Goal: Transaction & Acquisition: Subscribe to service/newsletter

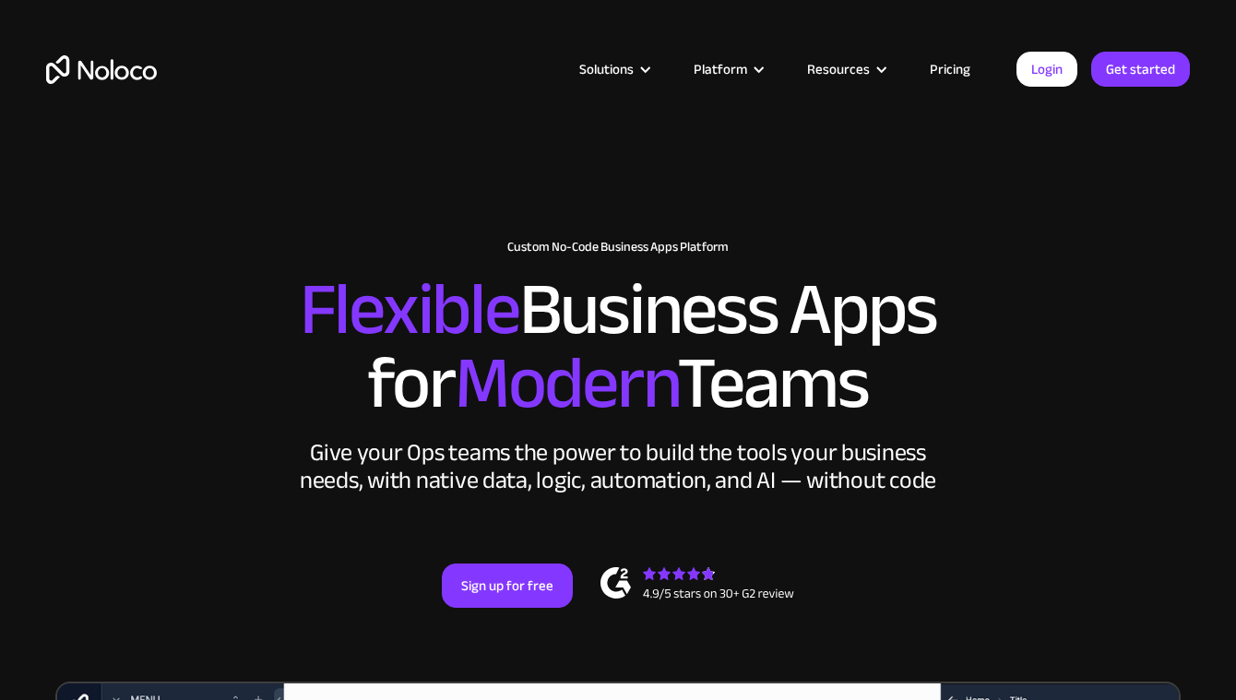
click at [1052, 76] on link "Login" at bounding box center [1046, 69] width 61 height 35
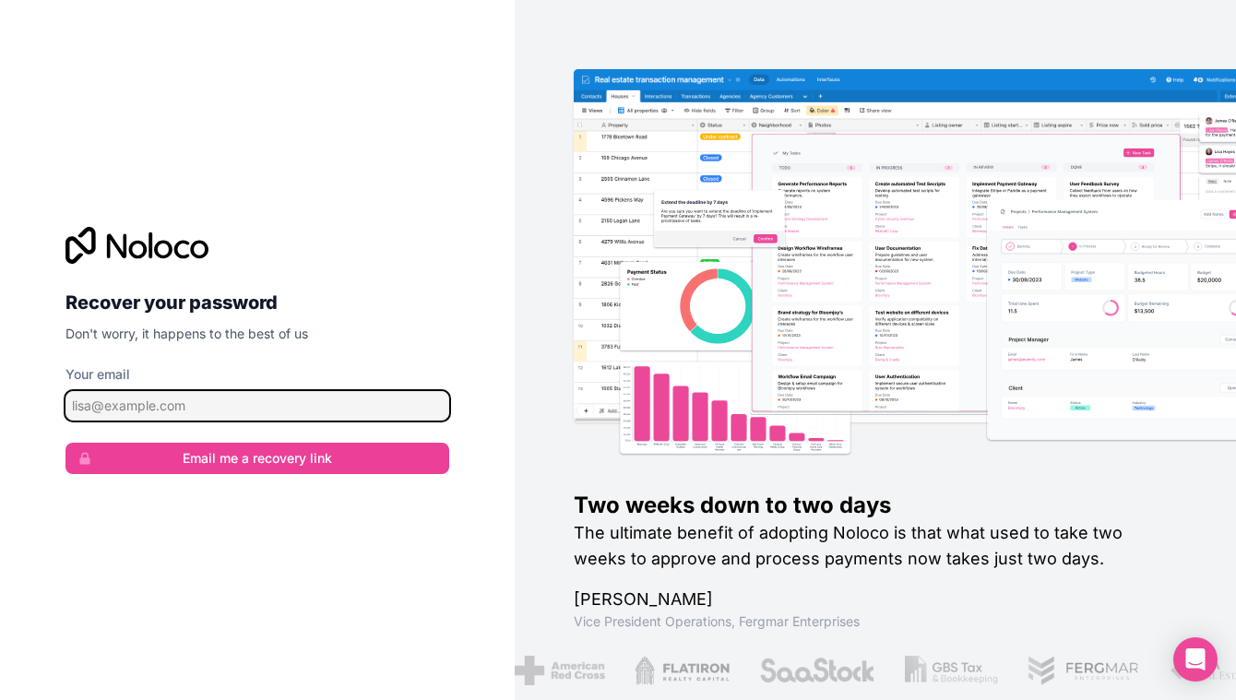
click at [272, 402] on input "Your email" at bounding box center [257, 406] width 384 height 30
type input "[EMAIL_ADDRESS][DOMAIN_NAME]"
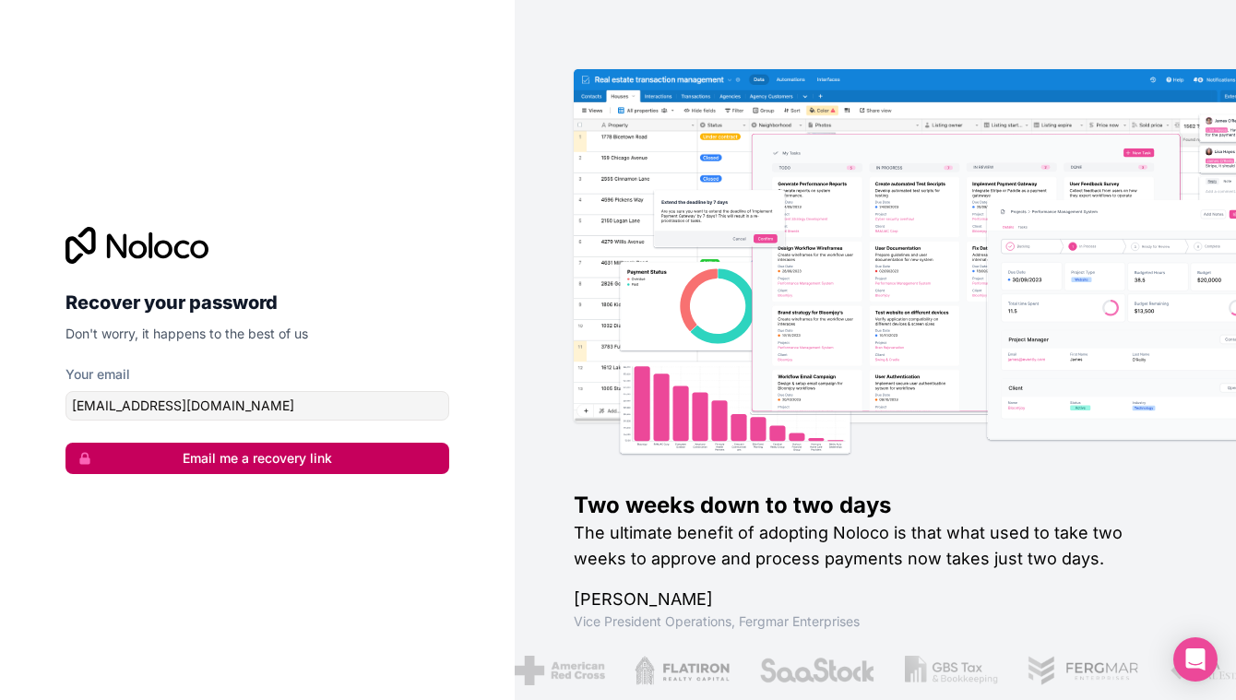
click at [254, 458] on button "Email me a recovery link" at bounding box center [257, 458] width 384 height 31
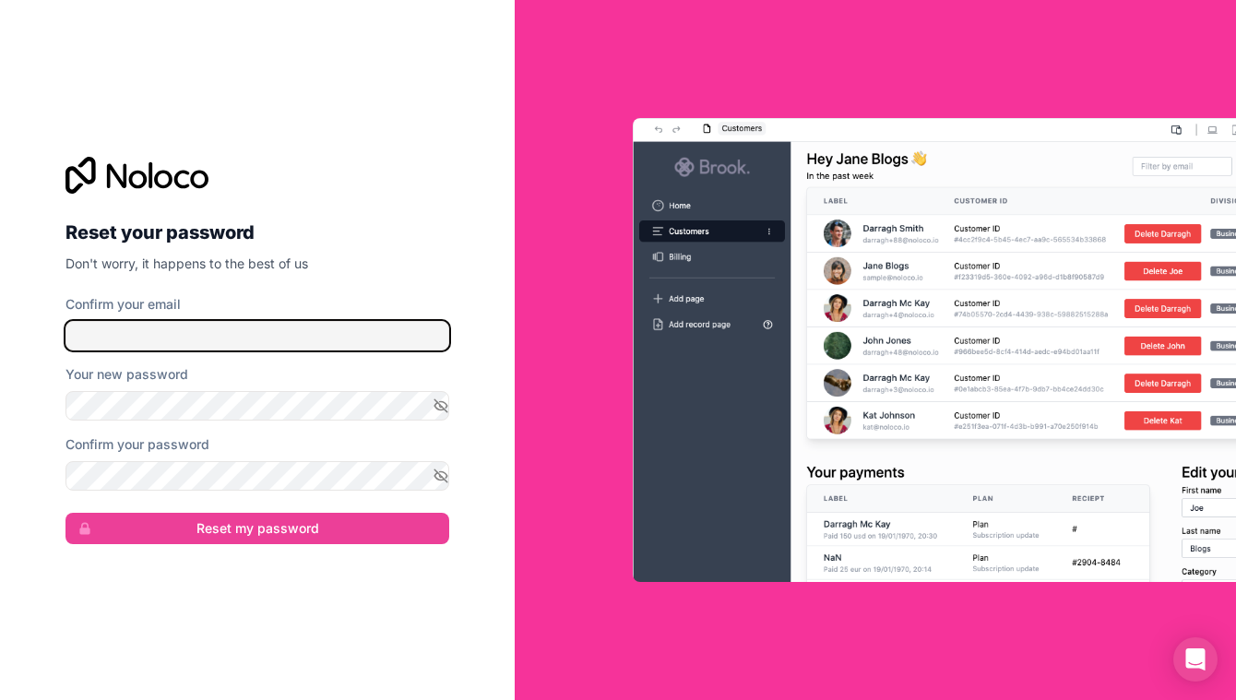
click at [158, 330] on input "Confirm your email" at bounding box center [257, 336] width 384 height 30
type input "allyn@innovapad.com"
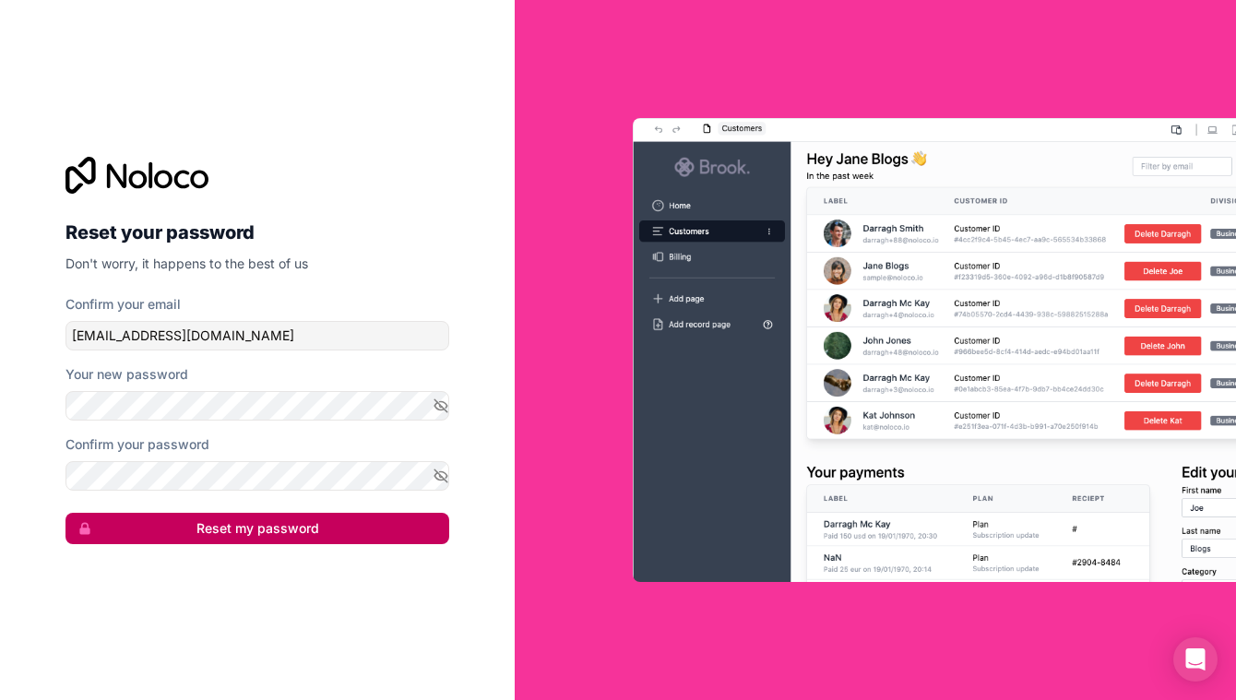
click at [258, 529] on button "Reset my password" at bounding box center [257, 528] width 384 height 31
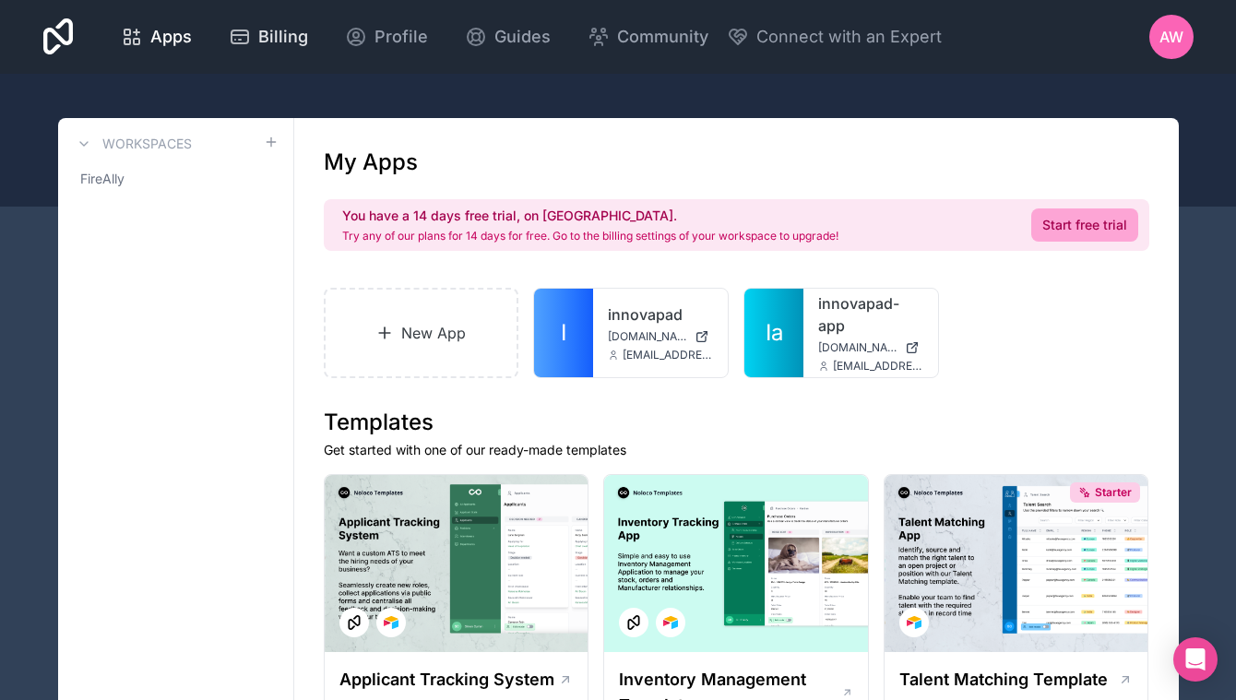
click at [285, 26] on span "Billing" at bounding box center [283, 37] width 50 height 26
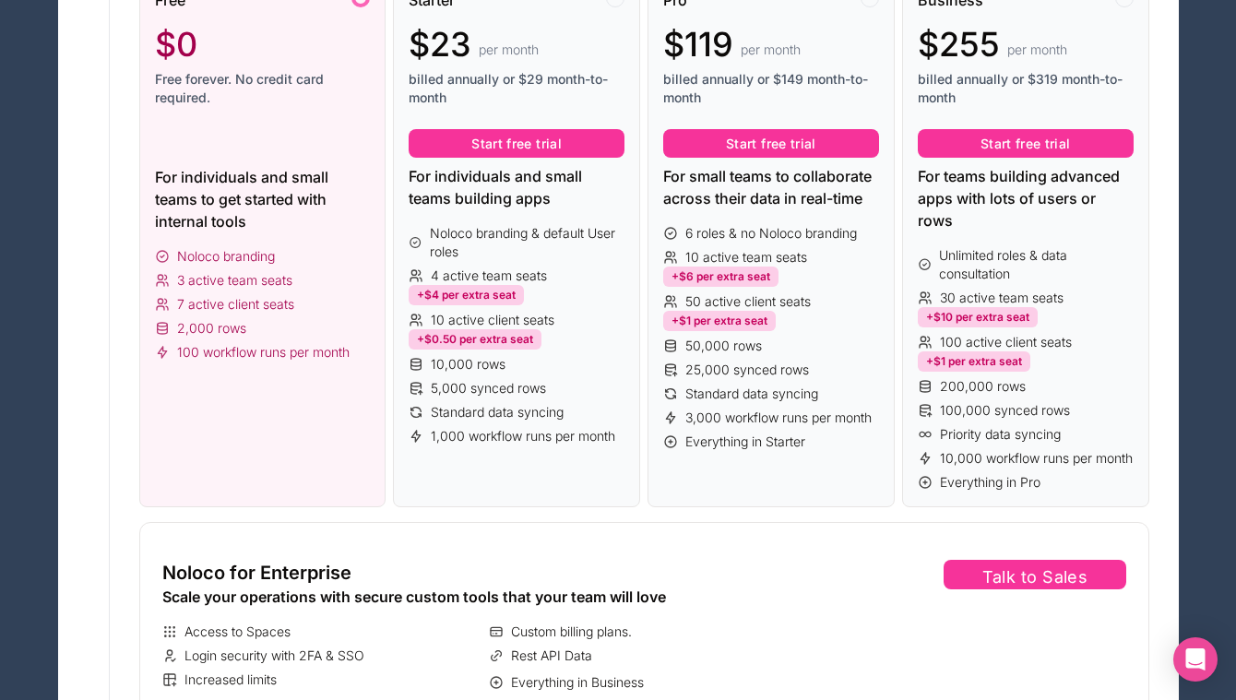
scroll to position [477, 0]
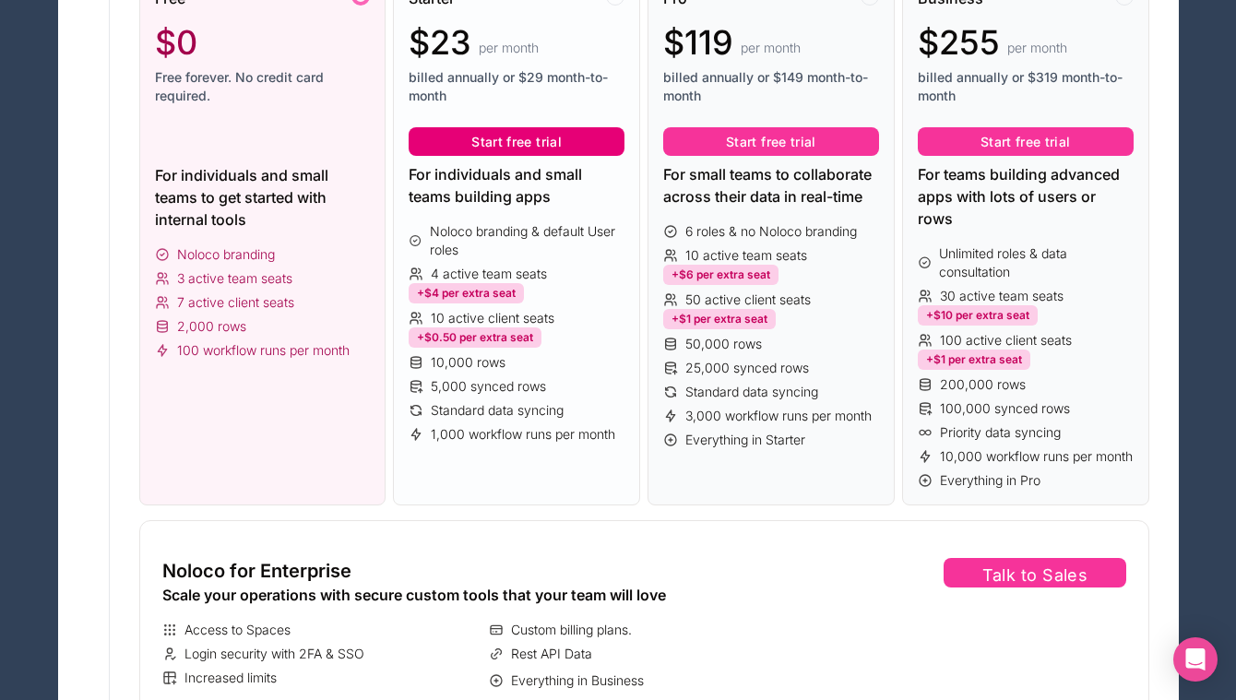
click at [526, 143] on button "Start free trial" at bounding box center [517, 142] width 216 height 30
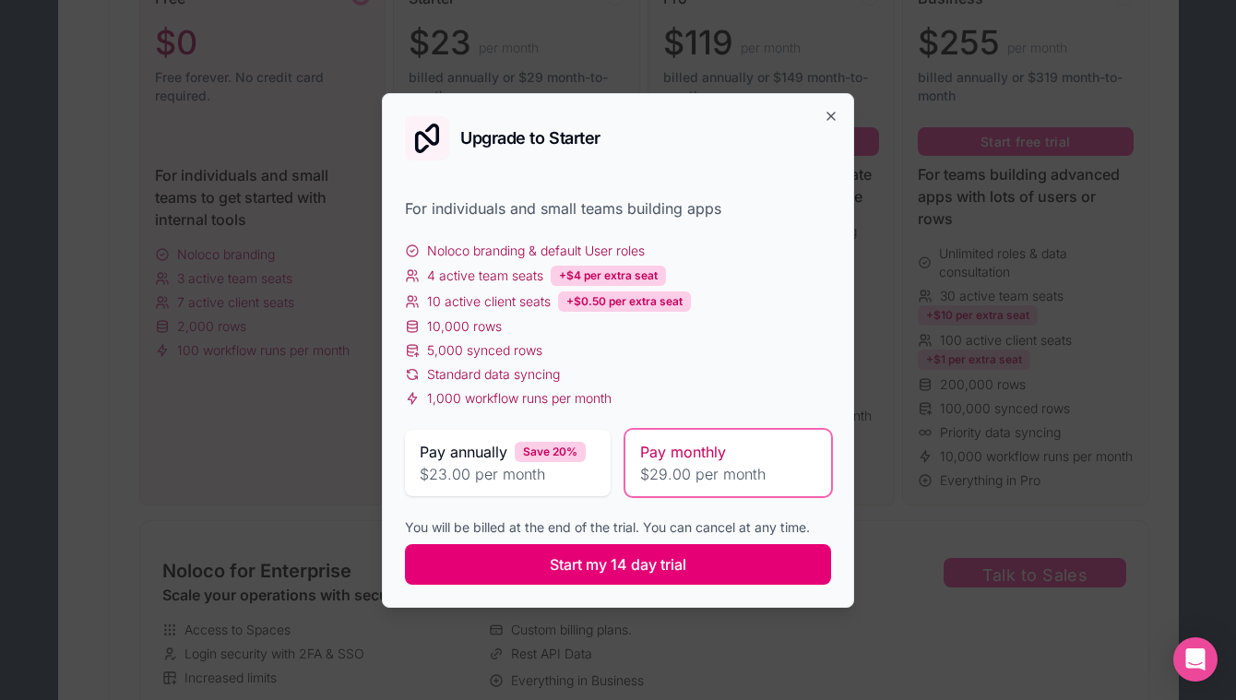
click at [636, 562] on span "Start my 14 day trial" at bounding box center [618, 564] width 137 height 22
